Goal: Transaction & Acquisition: Purchase product/service

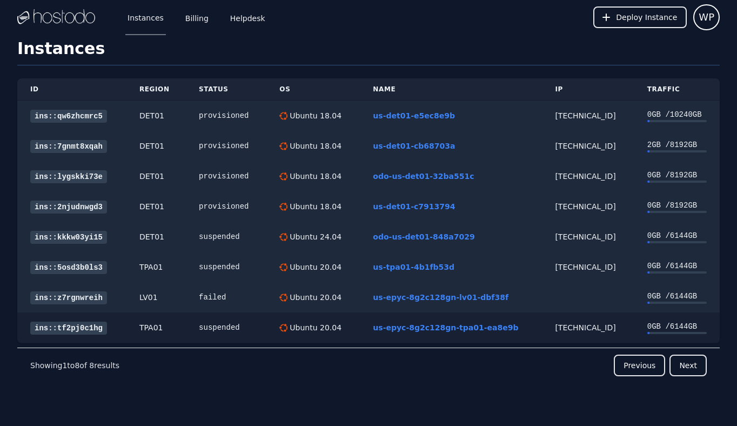
click at [571, 329] on div "66.187.6.114" at bounding box center [588, 327] width 66 height 11
copy div "66.187.6.114"
click at [213, 14] on div "Instances Billing Helpdesk" at bounding box center [187, 17] width 159 height 36
click at [204, 15] on link "Billing" at bounding box center [197, 17] width 28 height 36
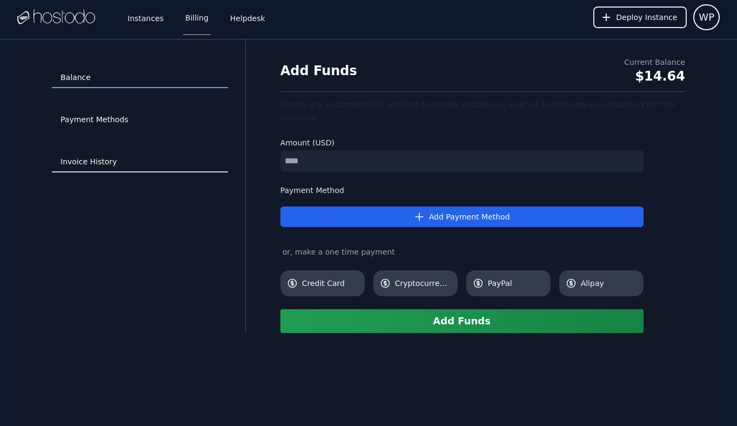
click at [109, 163] on link "Invoice History" at bounding box center [140, 162] width 176 height 21
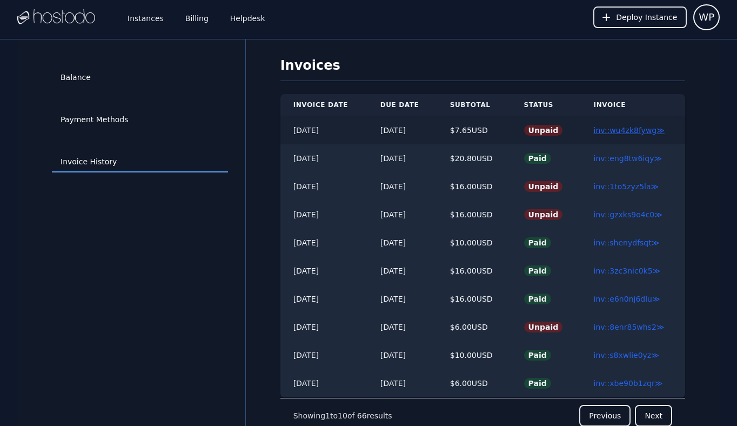
click at [605, 129] on link "inv::wu4zk8fywg ≫" at bounding box center [628, 130] width 71 height 9
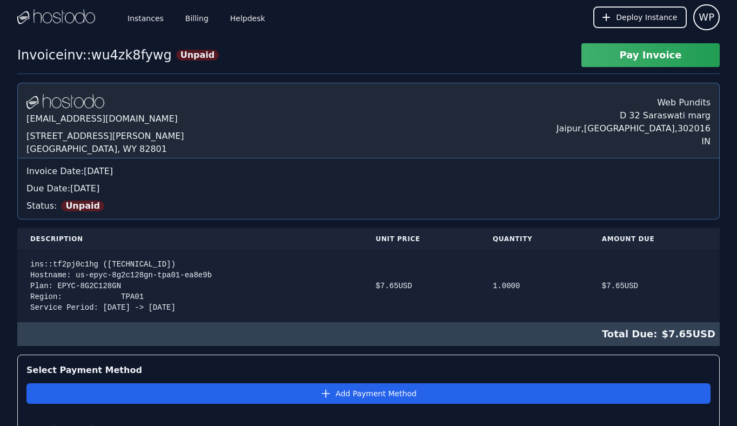
click at [154, 260] on div "ins::tf2pj0c1hg ([TECHNICAL_ID]) Hostname: us-epyc-8g2c128gn-tpa01-ea8e9b Plan:…" at bounding box center [189, 286] width 319 height 54
click at [154, 260] on div "ins::tf2pj0c1hg (66.187.6.114) Hostname: us-epyc-8g2c128gn-tpa01-ea8e9b Plan: E…" at bounding box center [189, 286] width 319 height 54
copy div "66.187.6.114"
click at [620, 56] on button "Pay Invoice" at bounding box center [650, 55] width 138 height 24
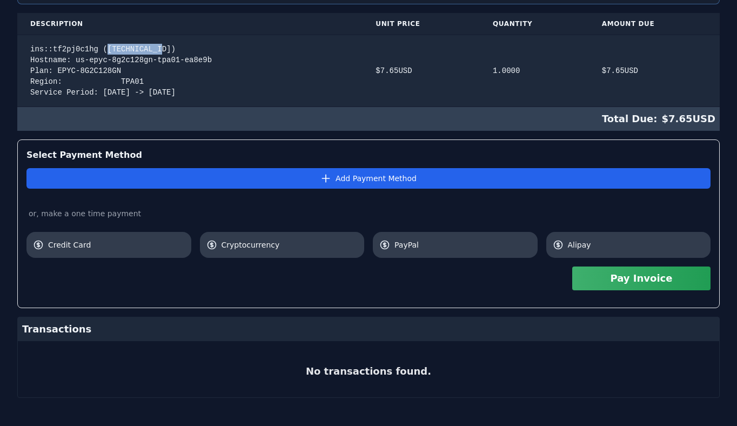
scroll to position [221, 0]
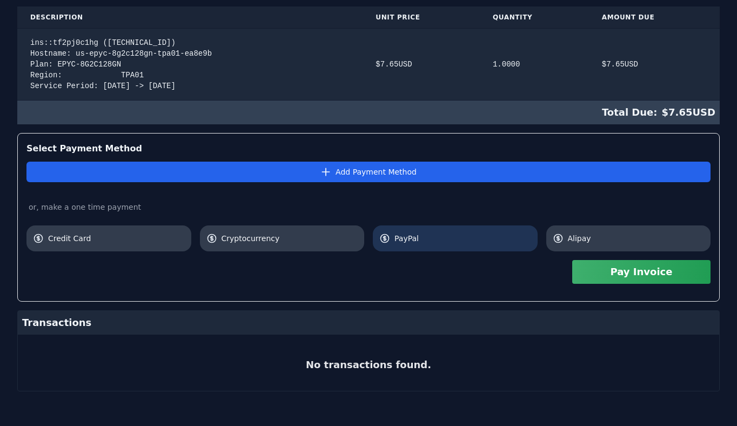
click at [424, 230] on link "PayPal" at bounding box center [455, 238] width 165 height 26
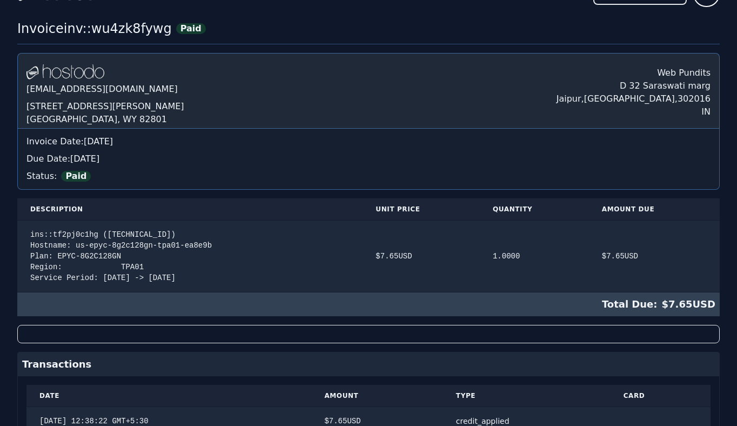
scroll to position [0, 0]
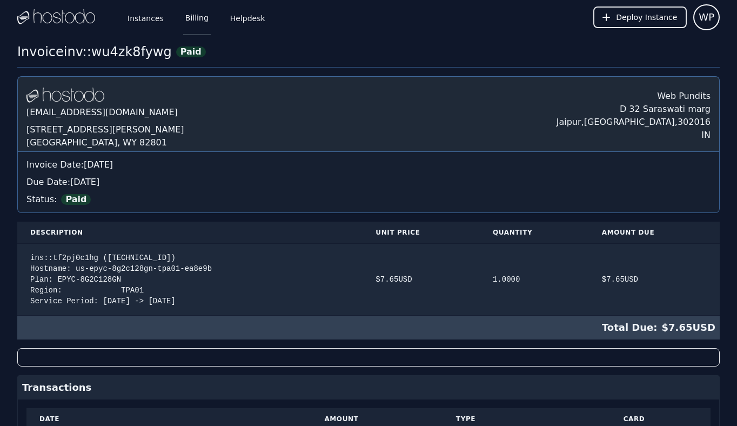
click at [198, 11] on link "Billing" at bounding box center [197, 17] width 28 height 36
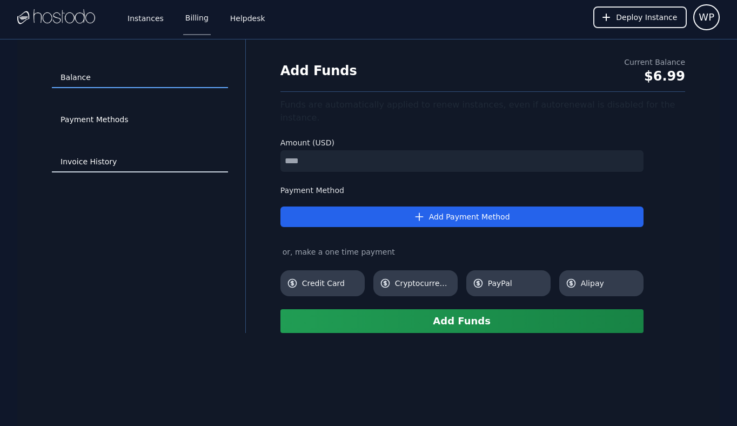
click at [99, 157] on link "Invoice History" at bounding box center [140, 162] width 176 height 21
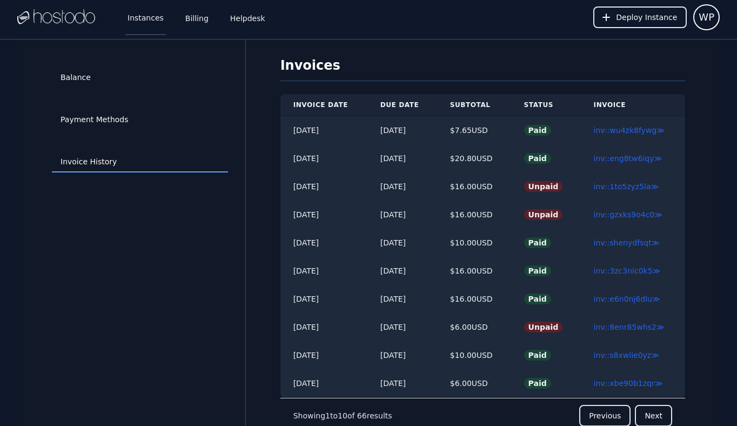
click at [158, 14] on link "Instances" at bounding box center [145, 17] width 41 height 36
